Goal: Task Accomplishment & Management: Complete application form

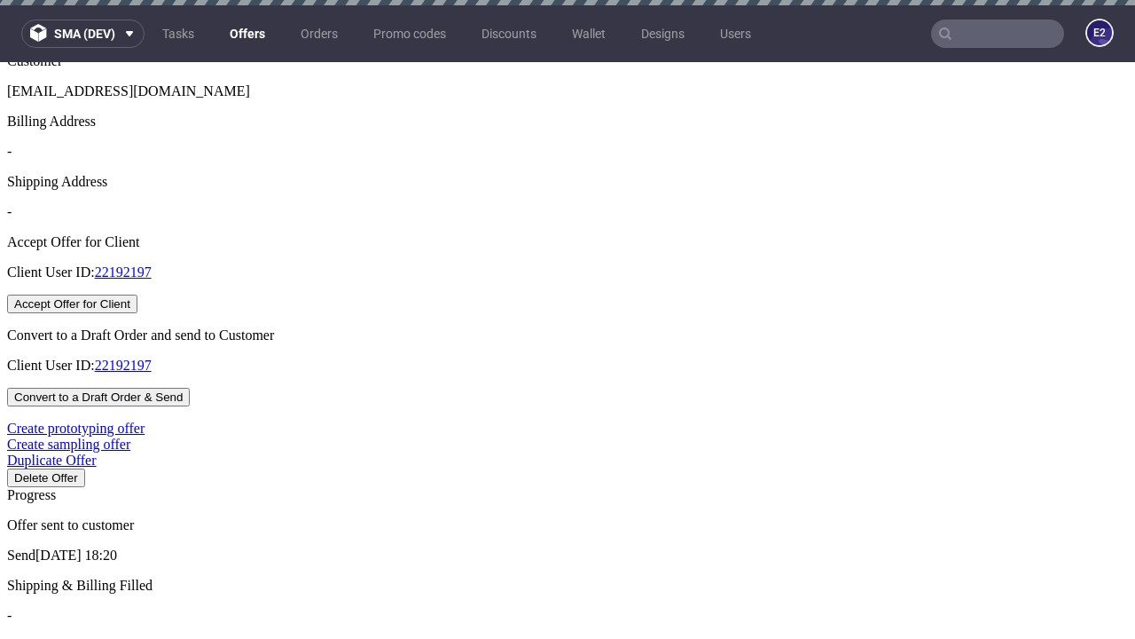
scroll to position [5, 0]
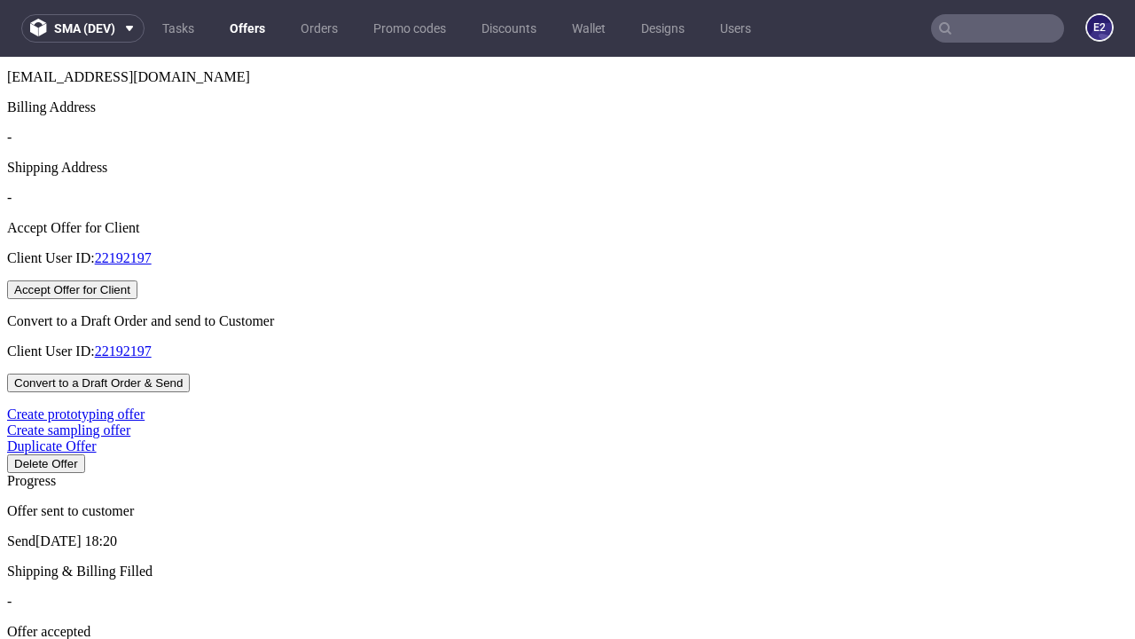
click at [137, 299] on button "Accept Offer for Client" at bounding box center [72, 289] width 130 height 19
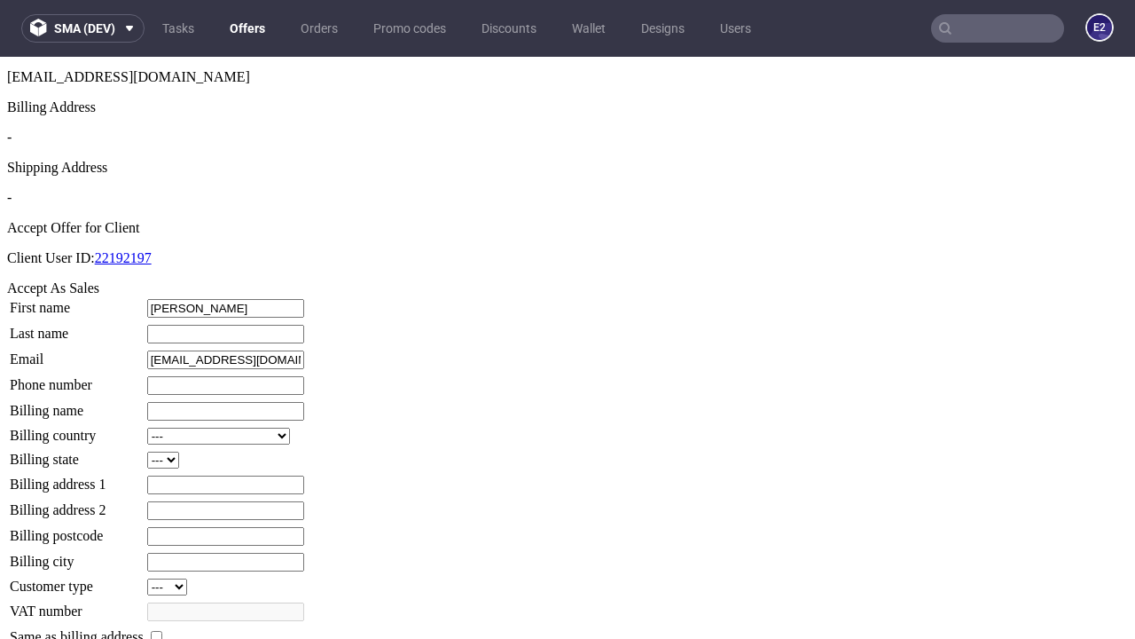
type input "[PERSON_NAME]"
type input "1509813888"
type input "Gretchen_Hackett"
select select "13"
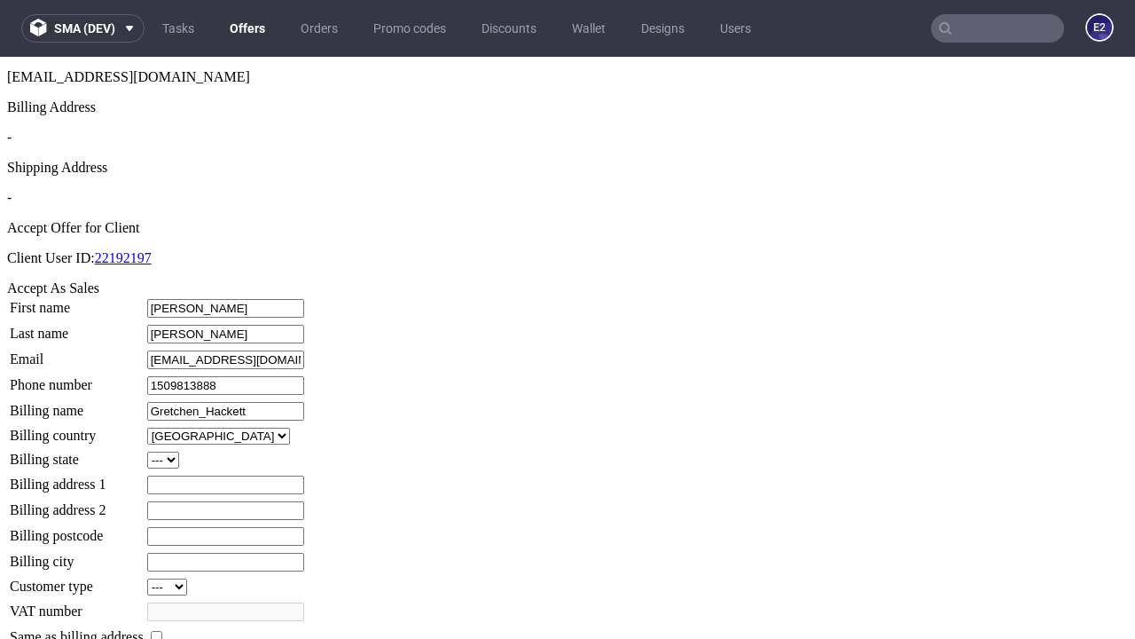
type input "Gretchen_Hackett"
type input "917 [PERSON_NAME]"
select select "132"
type input "917 [PERSON_NAME]"
type input "JR31 5WL"
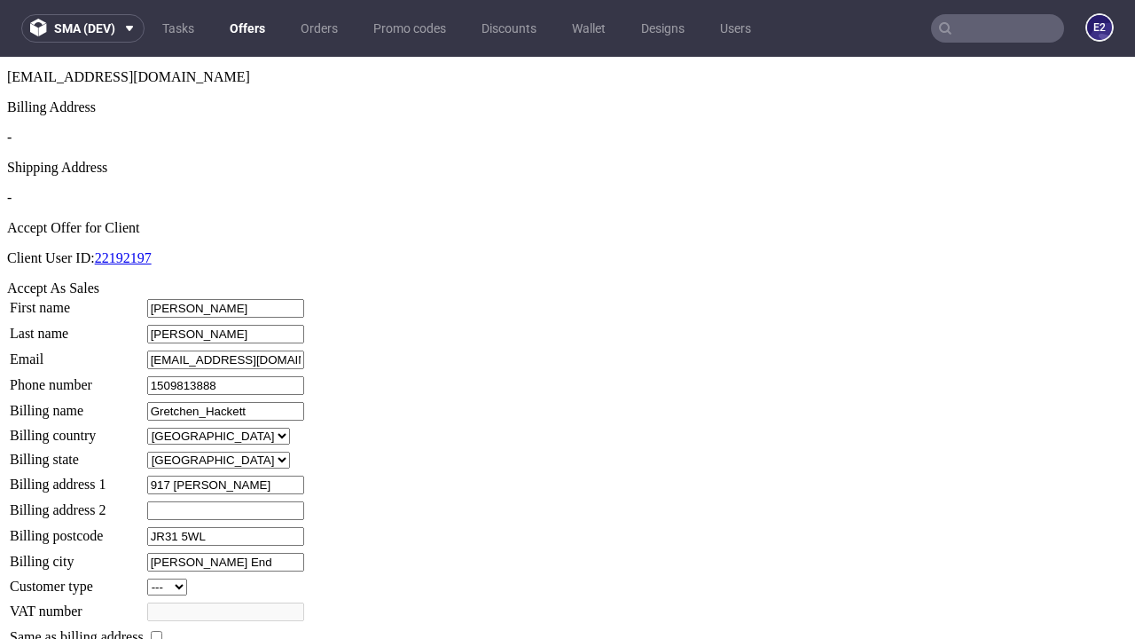
type input "[PERSON_NAME] End"
click at [162, 631] on input "checkbox" at bounding box center [157, 637] width 12 height 12
checkbox input "true"
type input "Gretchen_Hackett"
select select "13"
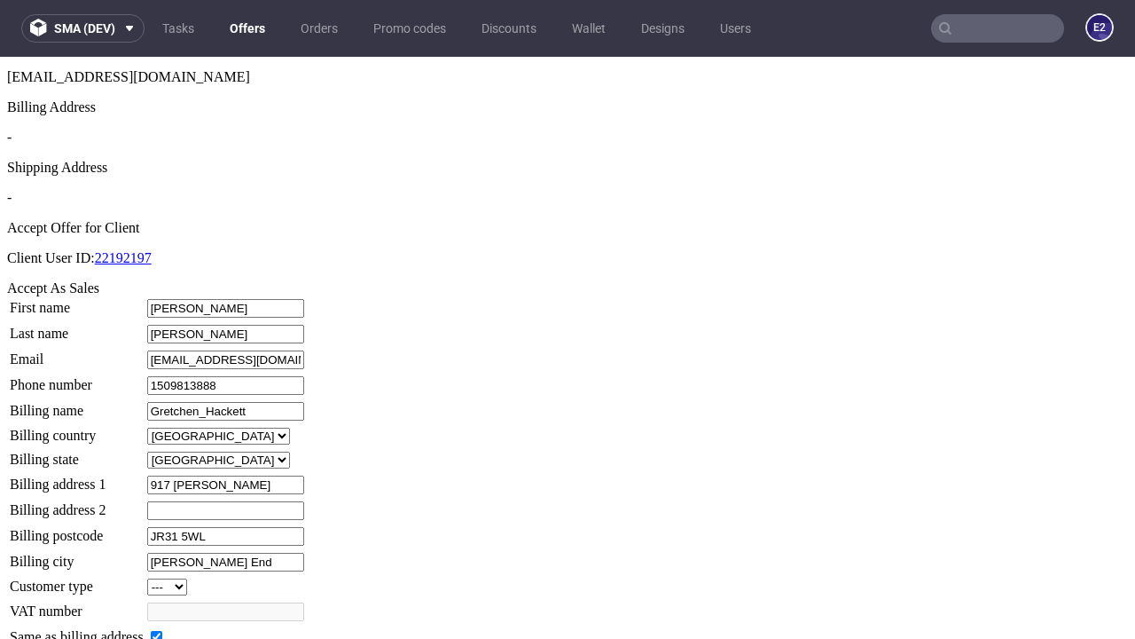
type input "917 [PERSON_NAME]"
type input "JR31 5WL"
type input "[PERSON_NAME] End"
select select "132"
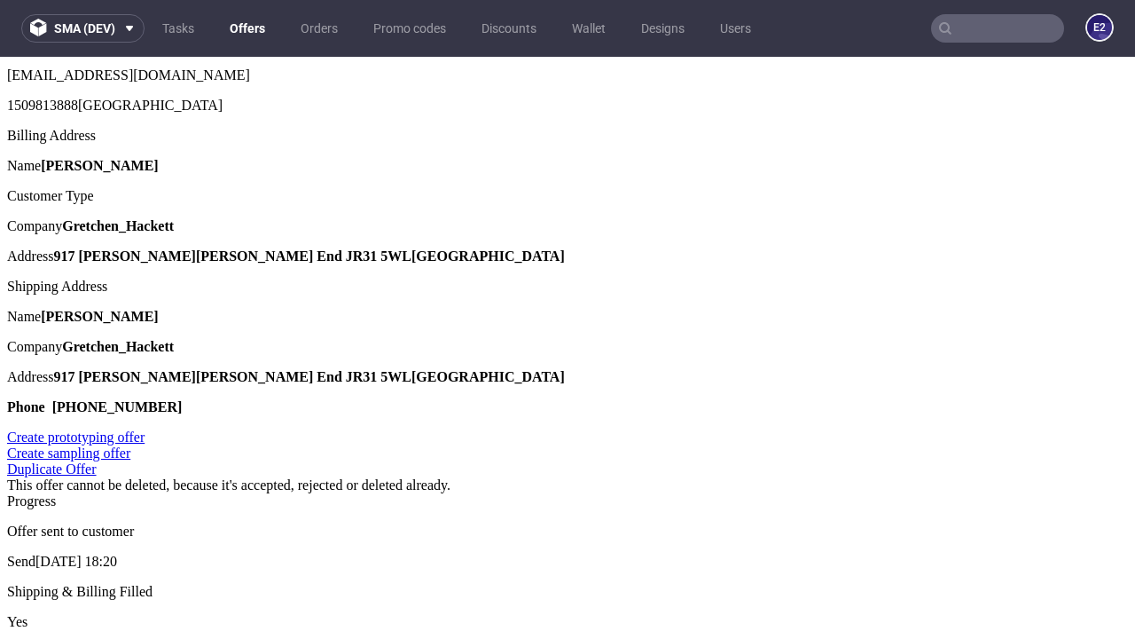
scroll to position [0, 0]
